Goal: Transaction & Acquisition: Purchase product/service

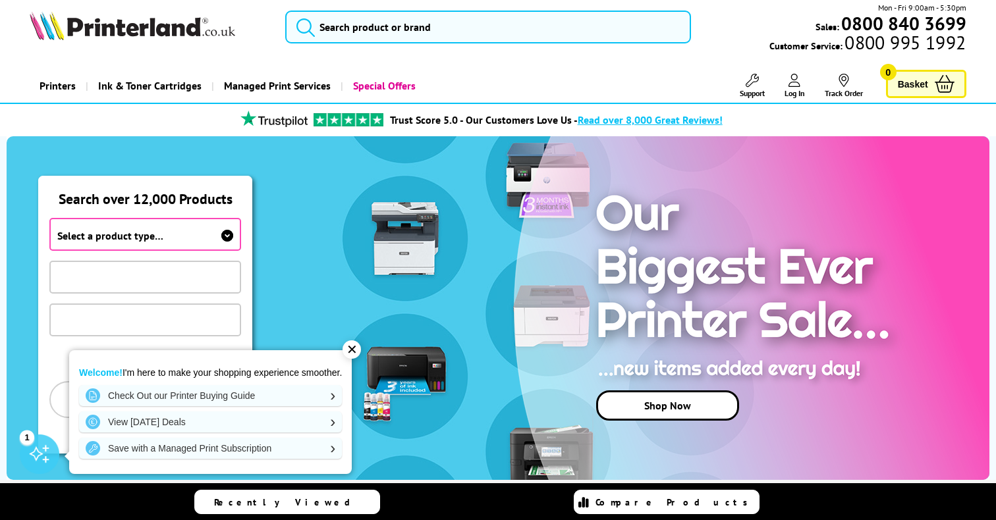
click at [163, 242] on span "Select a product type…" at bounding box center [145, 234] width 192 height 33
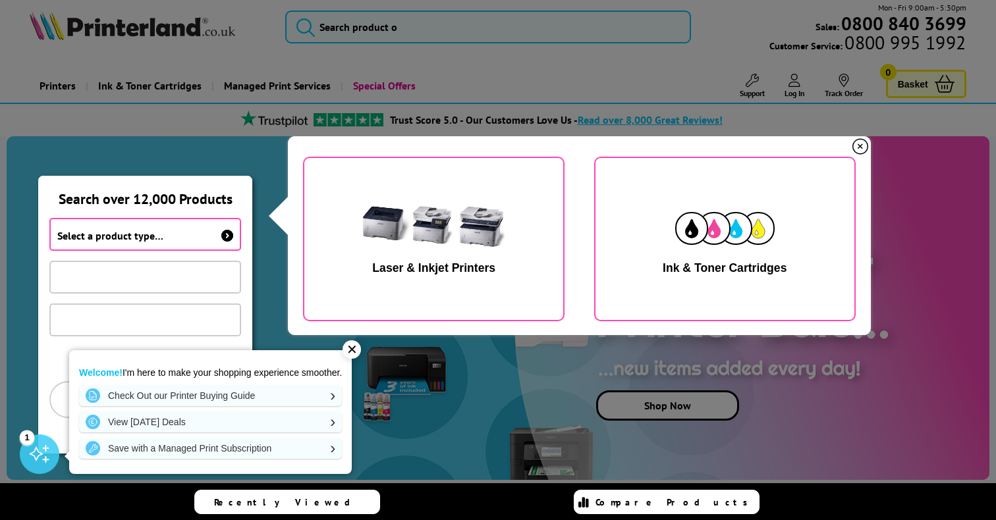
click at [431, 269] on div "Laser & Inkjet Printers" at bounding box center [433, 268] width 123 height 14
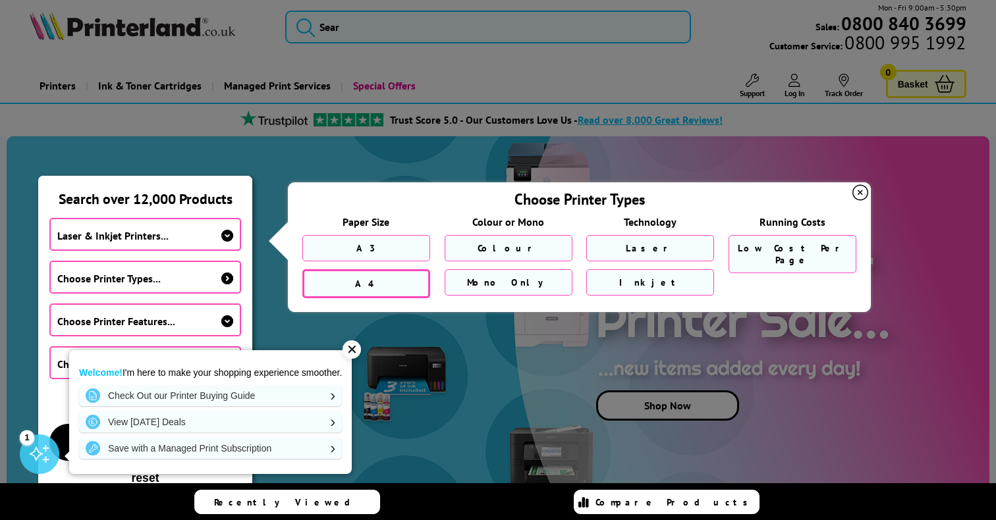
click at [364, 291] on link "A4" at bounding box center [366, 283] width 128 height 29
click at [383, 281] on link "A4" at bounding box center [366, 283] width 128 height 29
click at [353, 352] on div "✕" at bounding box center [351, 350] width 18 height 18
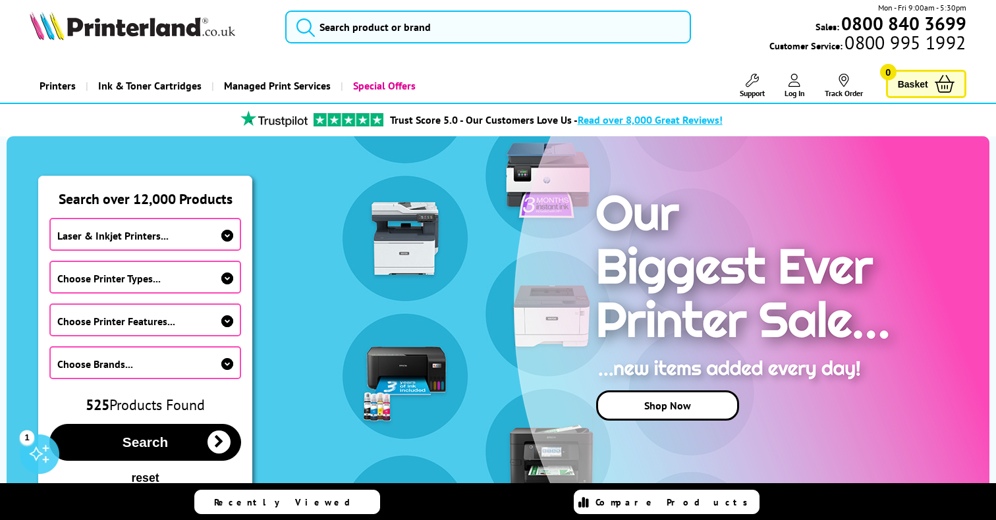
click at [190, 283] on span "Choose Printer Types..." at bounding box center [145, 277] width 192 height 33
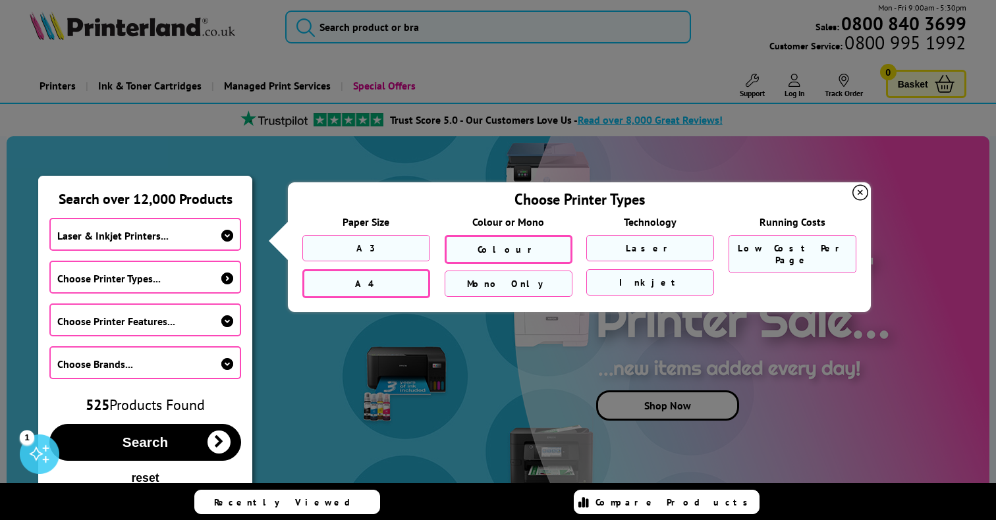
click at [486, 244] on link "Colour" at bounding box center [509, 249] width 128 height 29
click at [666, 279] on link "Inkjet" at bounding box center [650, 283] width 128 height 29
click at [764, 254] on span "Low Cost Per Page" at bounding box center [792, 256] width 109 height 24
click at [226, 323] on icon at bounding box center [227, 321] width 12 height 12
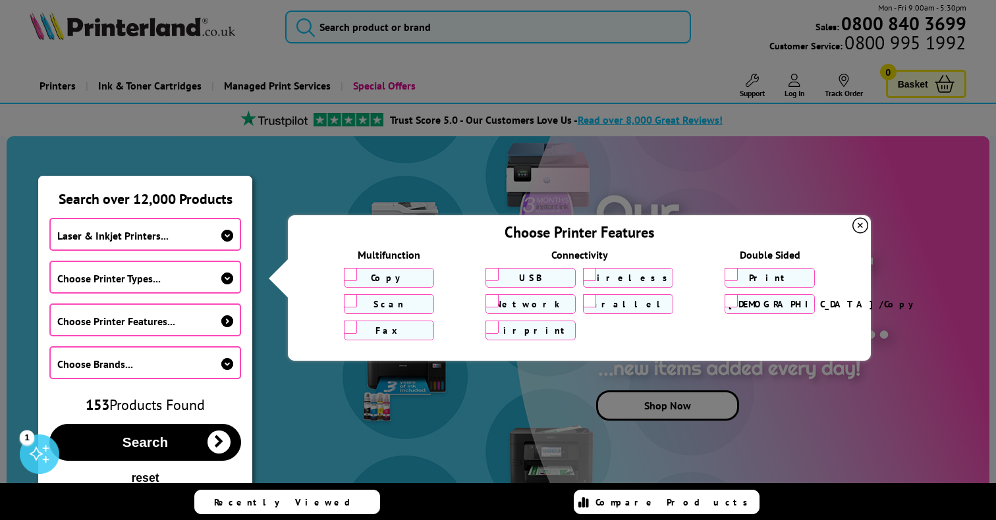
click at [346, 277] on input "Copy" at bounding box center [350, 274] width 13 height 13
checkbox input "true"
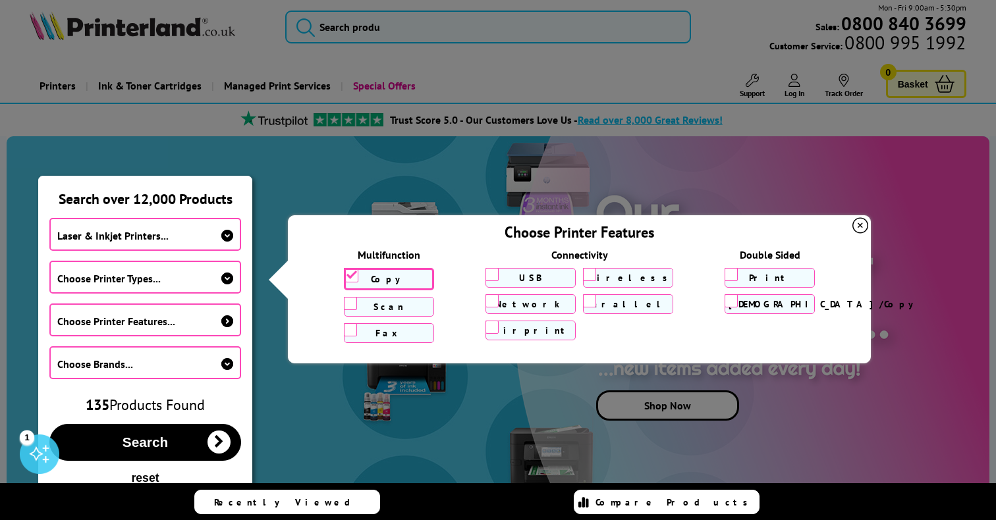
click at [349, 306] on input "Scan" at bounding box center [350, 303] width 13 height 13
checkbox input "true"
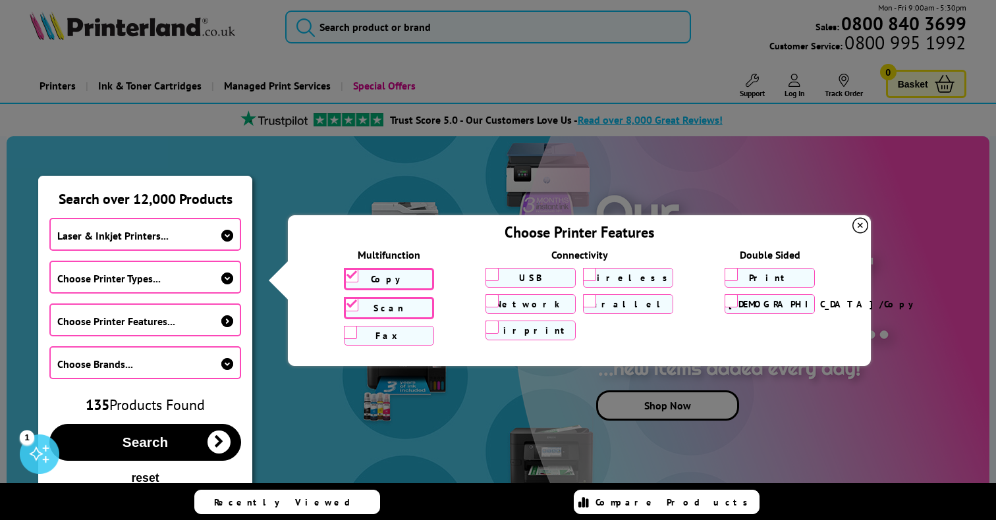
click at [593, 275] on input "Wireless" at bounding box center [589, 274] width 13 height 13
checkbox input "true"
click at [734, 276] on input "Print" at bounding box center [730, 274] width 13 height 13
checkbox input "true"
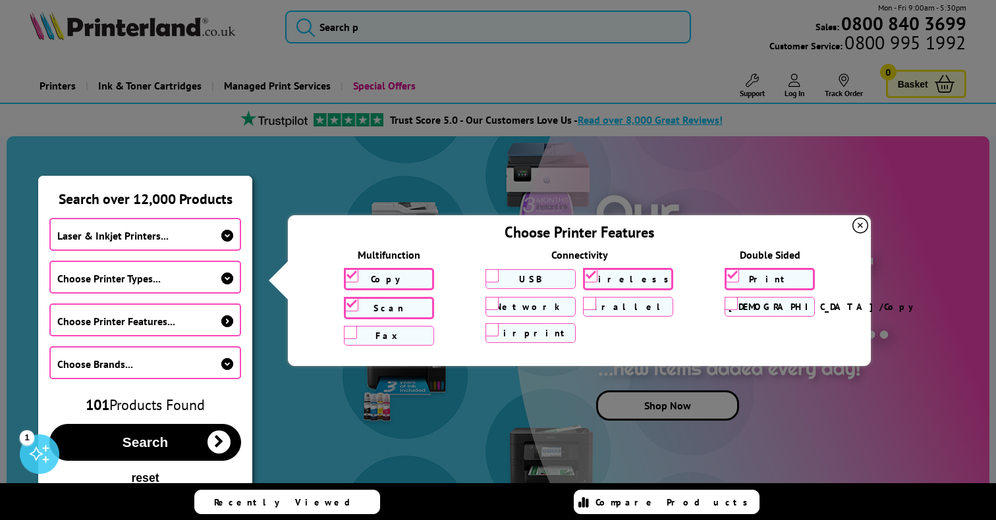
click at [728, 303] on input "Scan/Copy" at bounding box center [730, 303] width 13 height 13
click at [734, 304] on input "Scan/Copy" at bounding box center [732, 304] width 13 height 13
checkbox input "false"
click at [734, 277] on input "Print" at bounding box center [732, 275] width 13 height 13
click at [734, 277] on input "Print" at bounding box center [730, 274] width 13 height 13
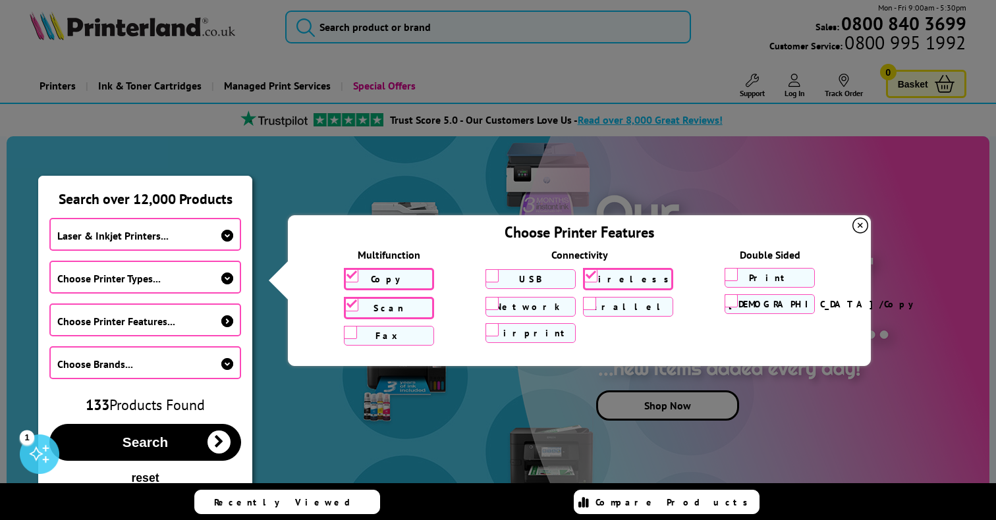
checkbox input "true"
click at [227, 366] on icon at bounding box center [227, 364] width 12 height 12
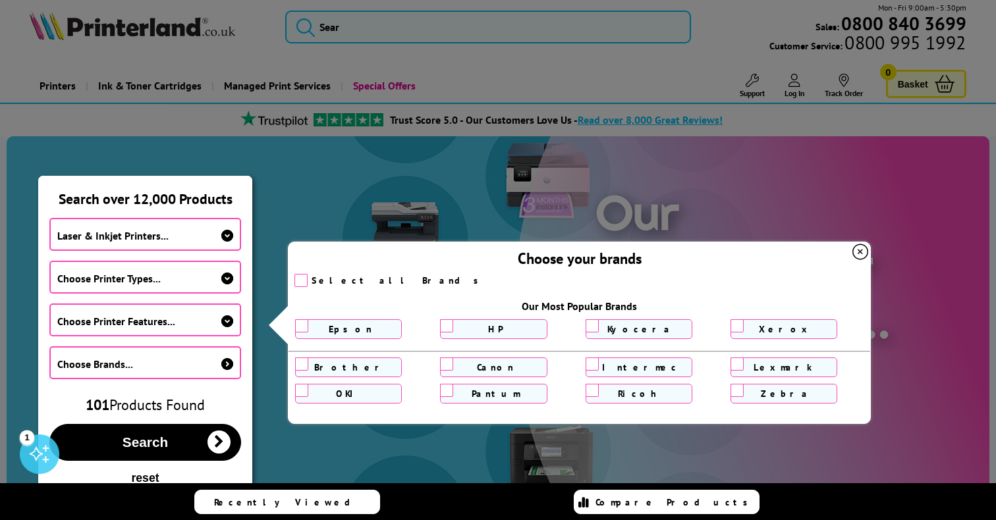
click at [302, 329] on input "Epson" at bounding box center [301, 325] width 13 height 13
checkbox input "true"
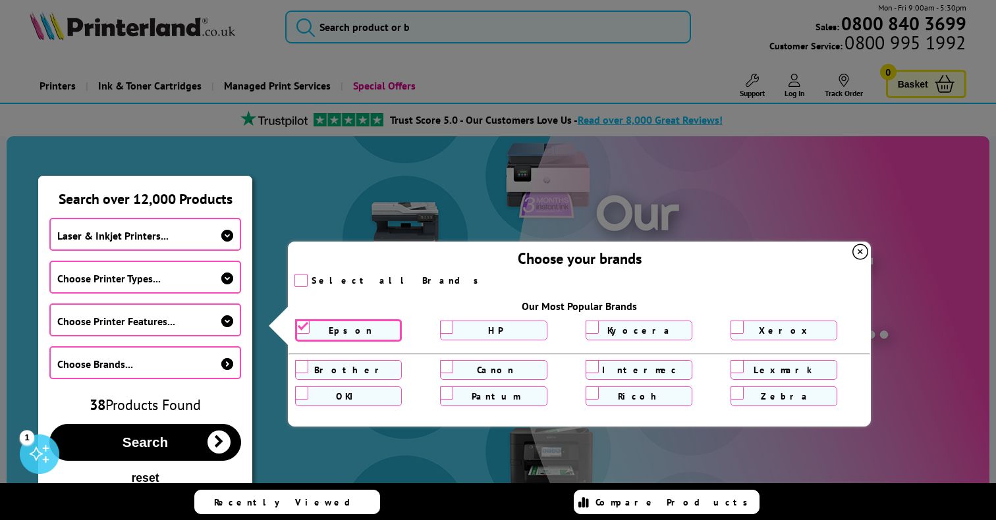
click at [301, 364] on input "Brother" at bounding box center [301, 366] width 13 height 13
checkbox input "true"
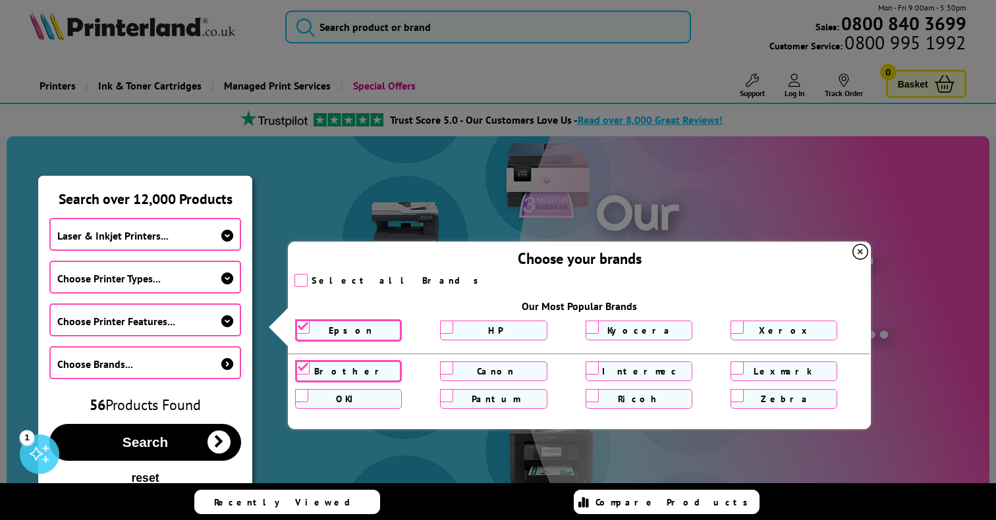
click at [441, 331] on input "HP" at bounding box center [446, 327] width 13 height 13
checkbox input "true"
click at [447, 371] on input "Canon" at bounding box center [446, 368] width 13 height 13
checkbox input "true"
click at [739, 372] on input "Lexmark" at bounding box center [736, 368] width 13 height 13
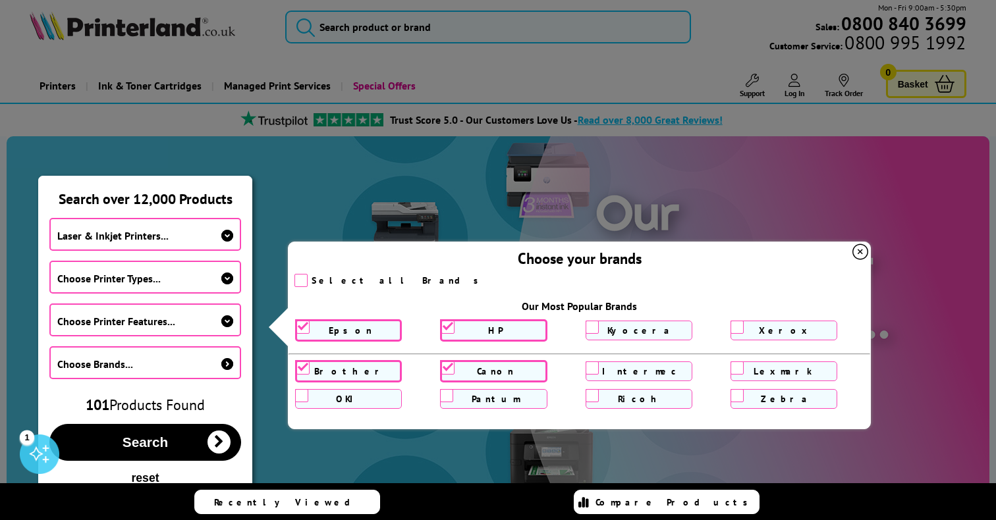
checkbox input "true"
click at [744, 331] on label "Xerox" at bounding box center [783, 331] width 99 height 12
click at [744, 331] on input "Xerox" at bounding box center [736, 327] width 13 height 13
checkbox input "true"
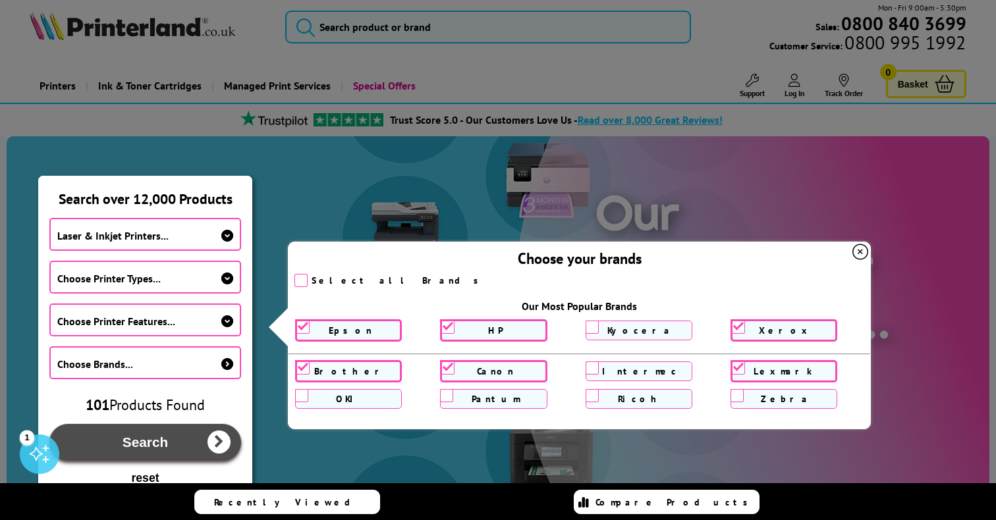
click at [113, 445] on button "Search" at bounding box center [145, 442] width 192 height 37
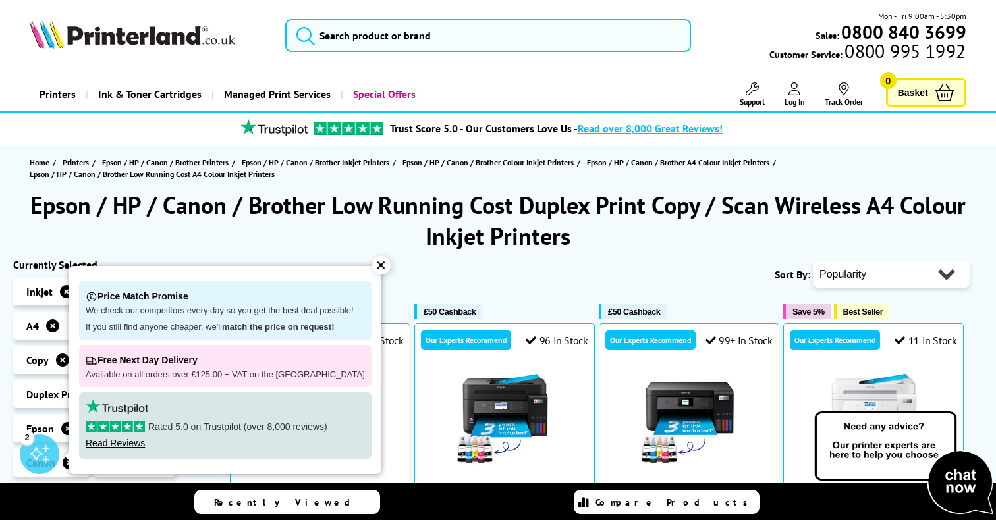
click at [372, 271] on div "✕" at bounding box center [381, 265] width 18 height 18
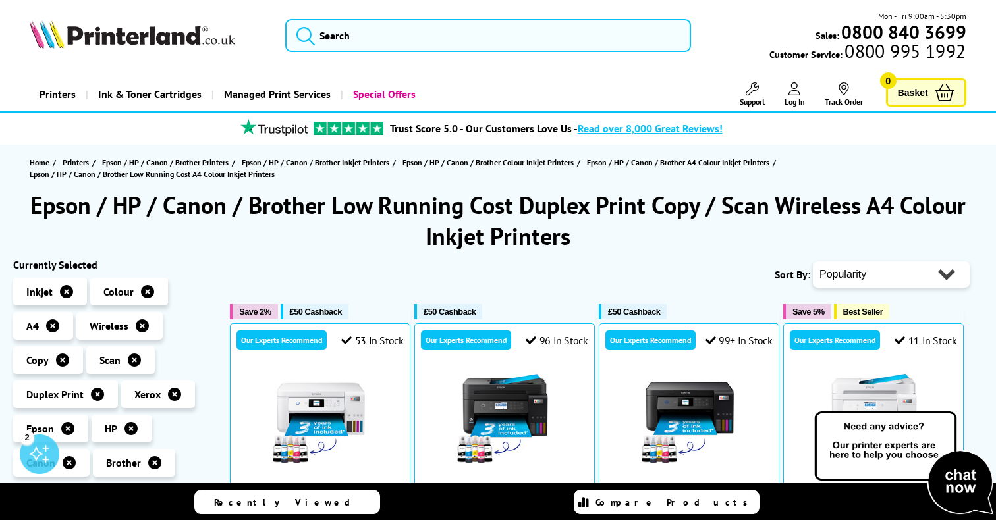
drag, startPoint x: 365, startPoint y: 295, endPoint x: 395, endPoint y: 295, distance: 30.3
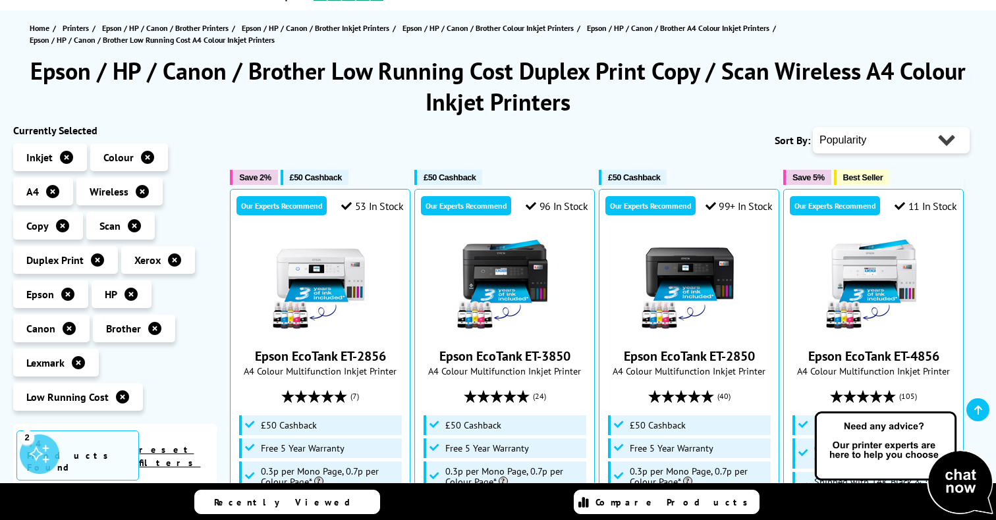
scroll to position [133, 0]
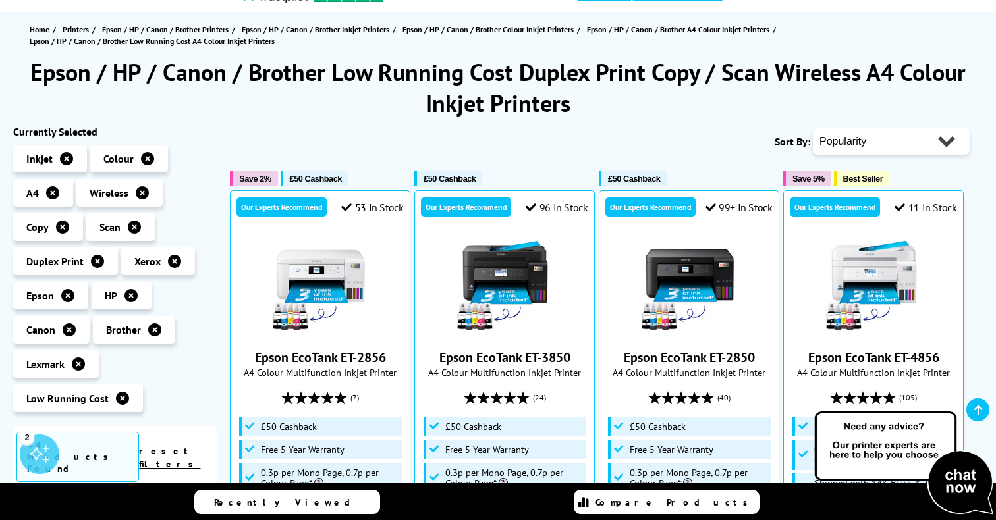
click at [945, 146] on select "Popularity Rating Price - Low to High Price - High to Low Running Costs - Low t…" at bounding box center [891, 141] width 157 height 26
select select "Price Ascending"
click at [813, 128] on select "Popularity Rating Price - Low to High Price - High to Low Running Costs - Low t…" at bounding box center [891, 141] width 157 height 26
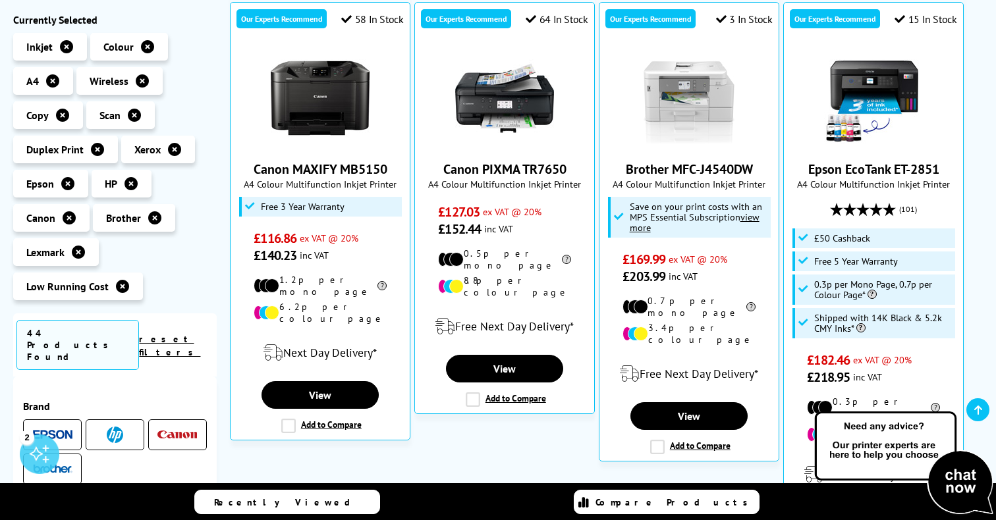
scroll to position [323, 0]
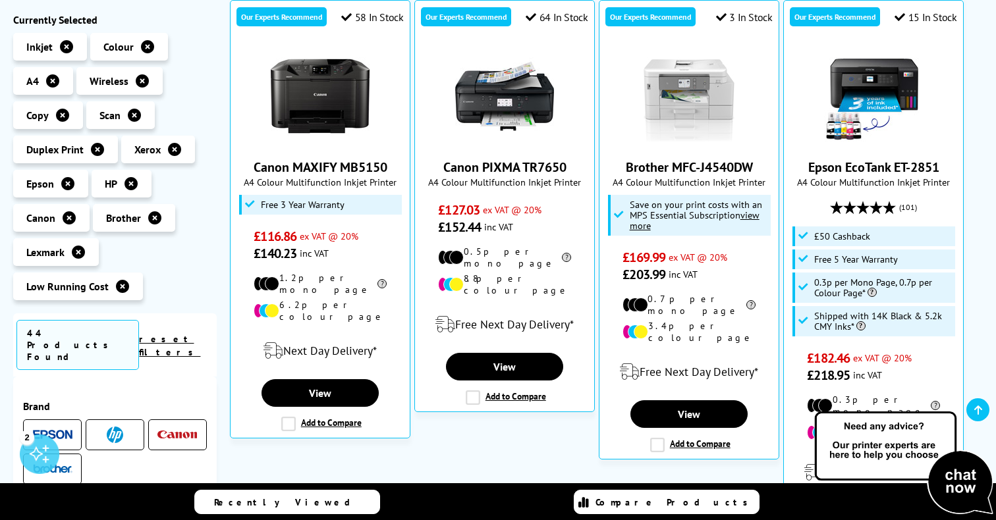
click at [145, 45] on icon at bounding box center [147, 46] width 13 height 13
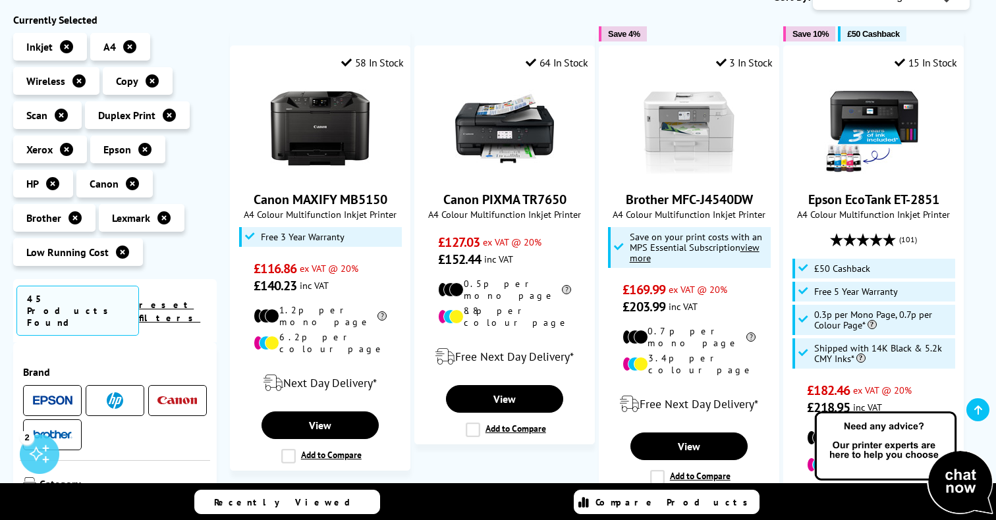
scroll to position [281, 0]
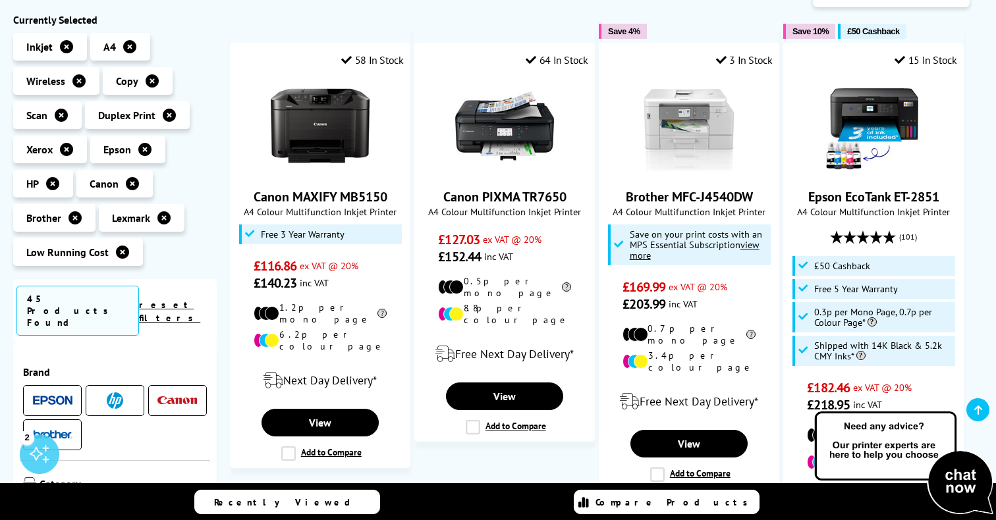
click at [80, 84] on icon at bounding box center [78, 80] width 13 height 13
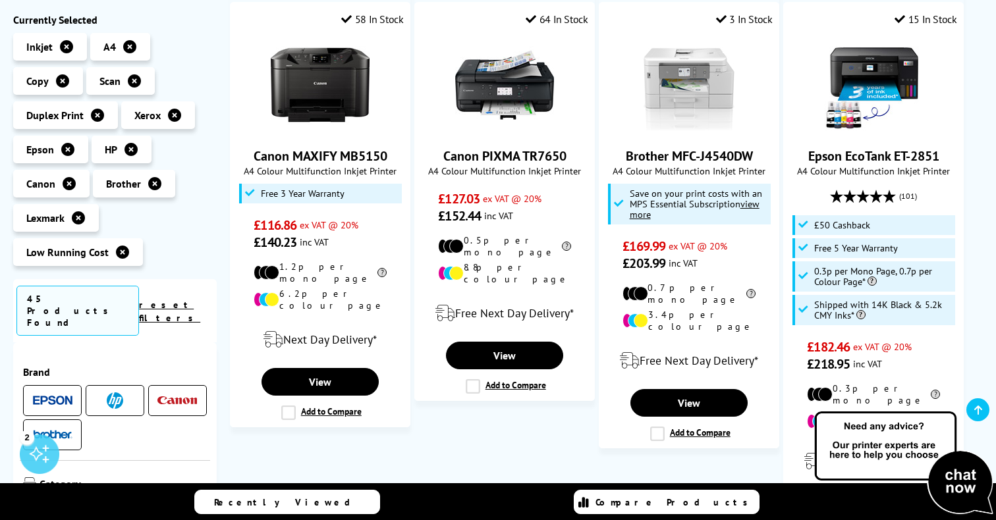
click at [61, 79] on icon at bounding box center [62, 80] width 13 height 13
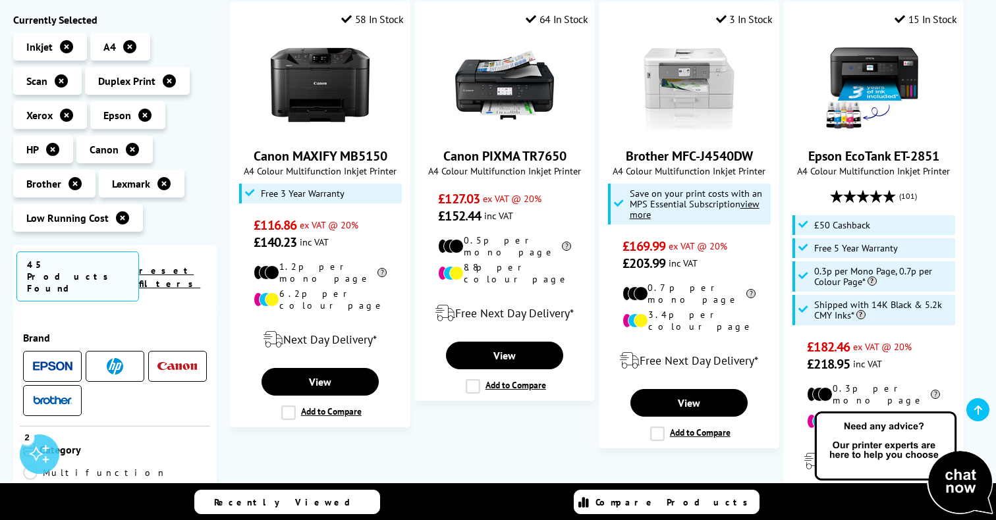
click at [167, 83] on icon at bounding box center [169, 80] width 13 height 13
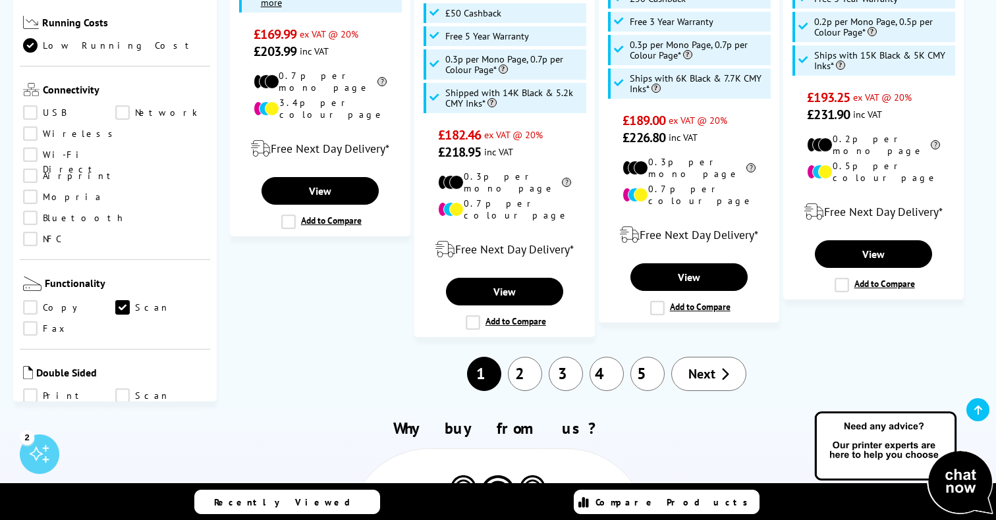
scroll to position [382, 0]
click at [119, 298] on link "Scan" at bounding box center [161, 305] width 92 height 14
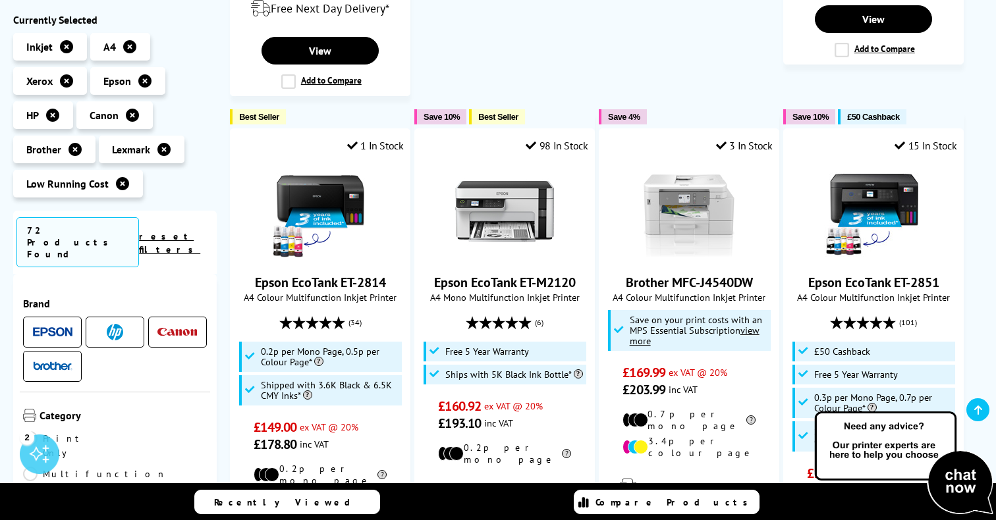
click at [198, 231] on link "reset filters" at bounding box center [169, 243] width 61 height 25
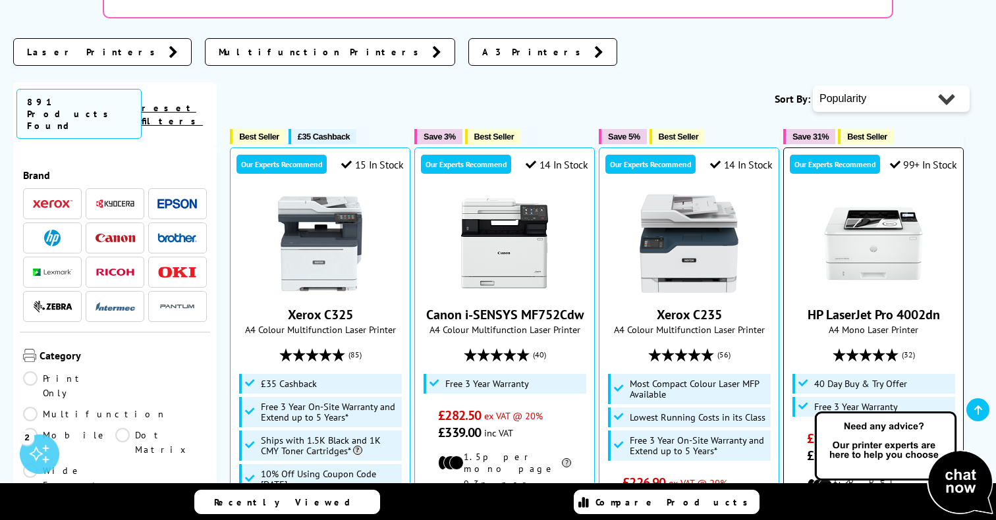
scroll to position [379, 0]
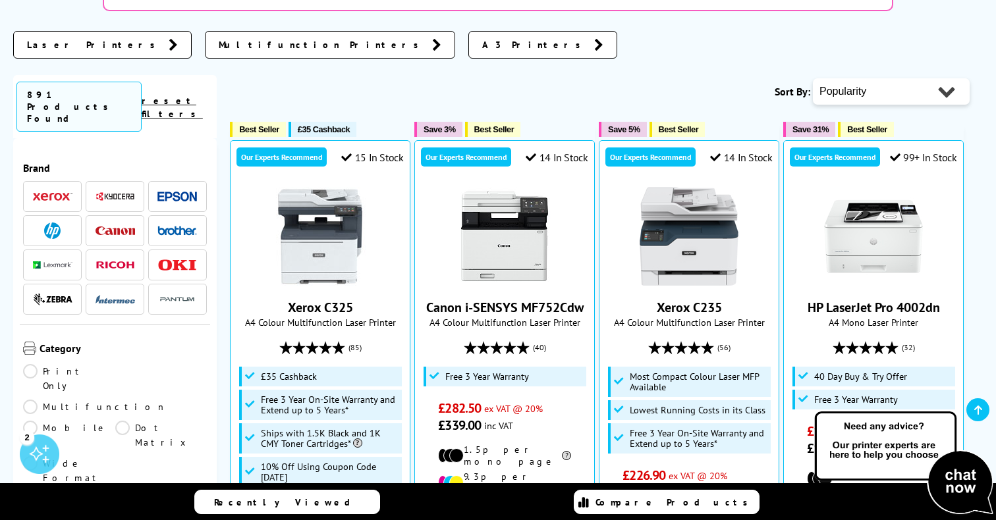
click at [31, 364] on link "Print Only" at bounding box center [69, 378] width 92 height 29
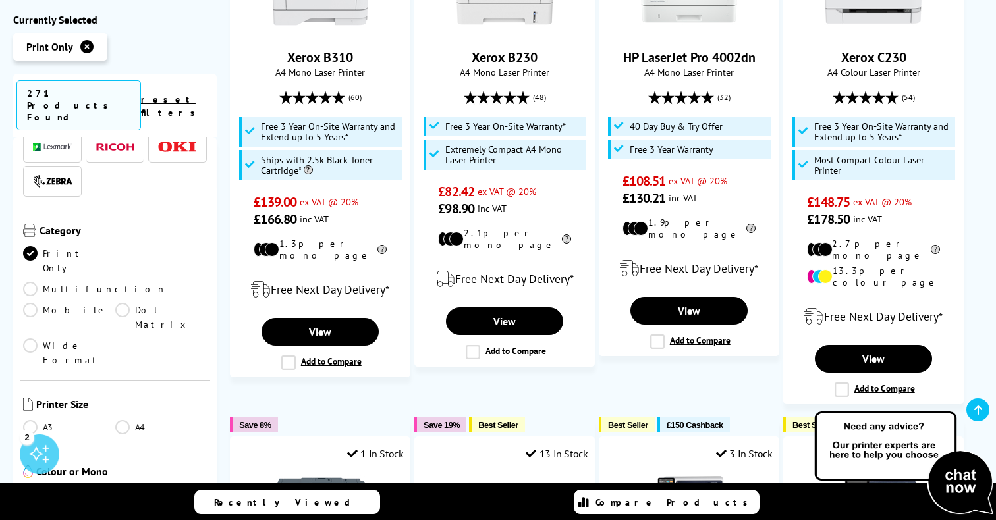
scroll to position [208, 0]
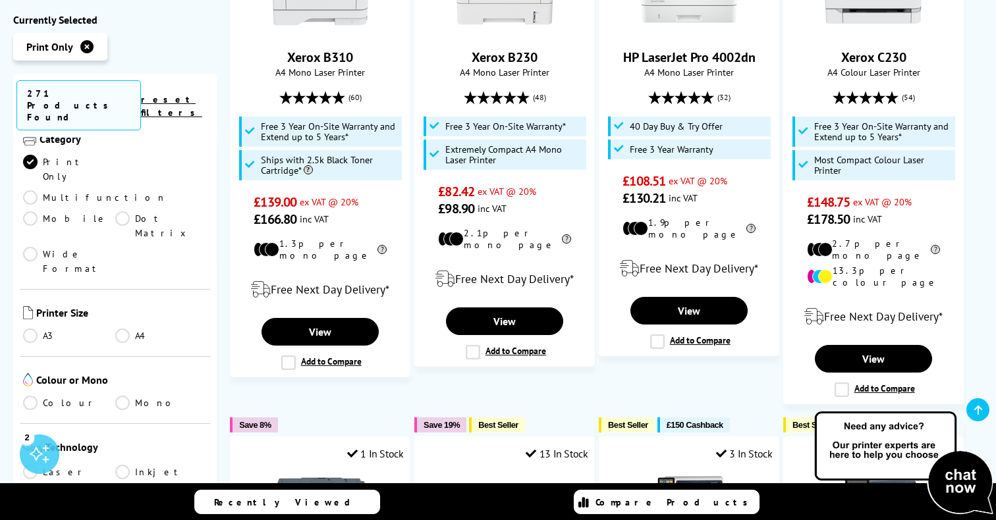
click at [115, 396] on link "Mono" at bounding box center [161, 403] width 92 height 14
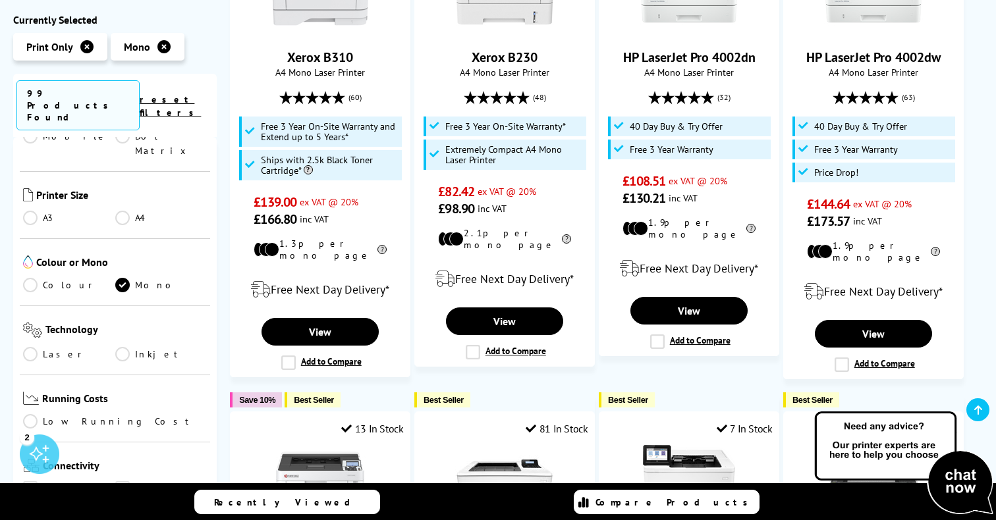
scroll to position [258, 0]
click at [30, 413] on link "Low Running Cost" at bounding box center [115, 420] width 184 height 14
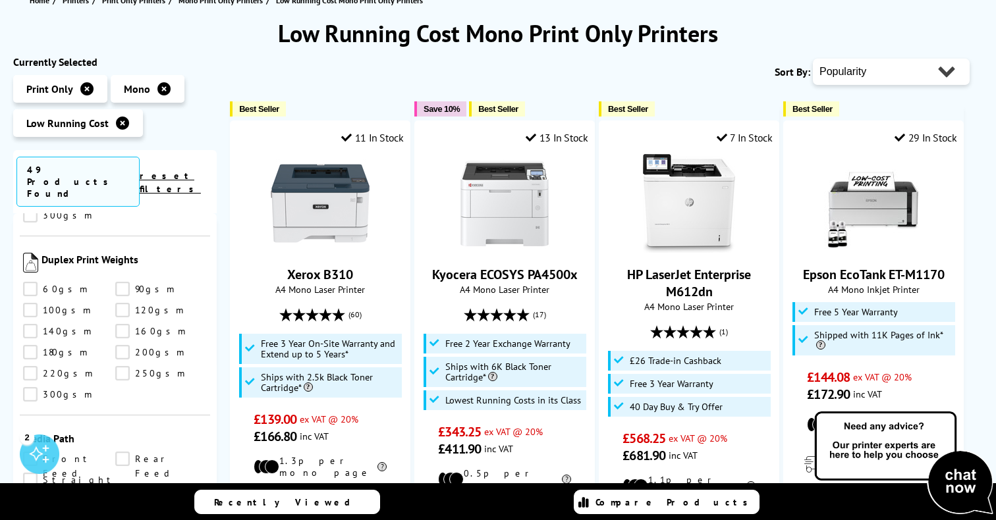
scroll to position [187, 0]
